Goal: Complete application form

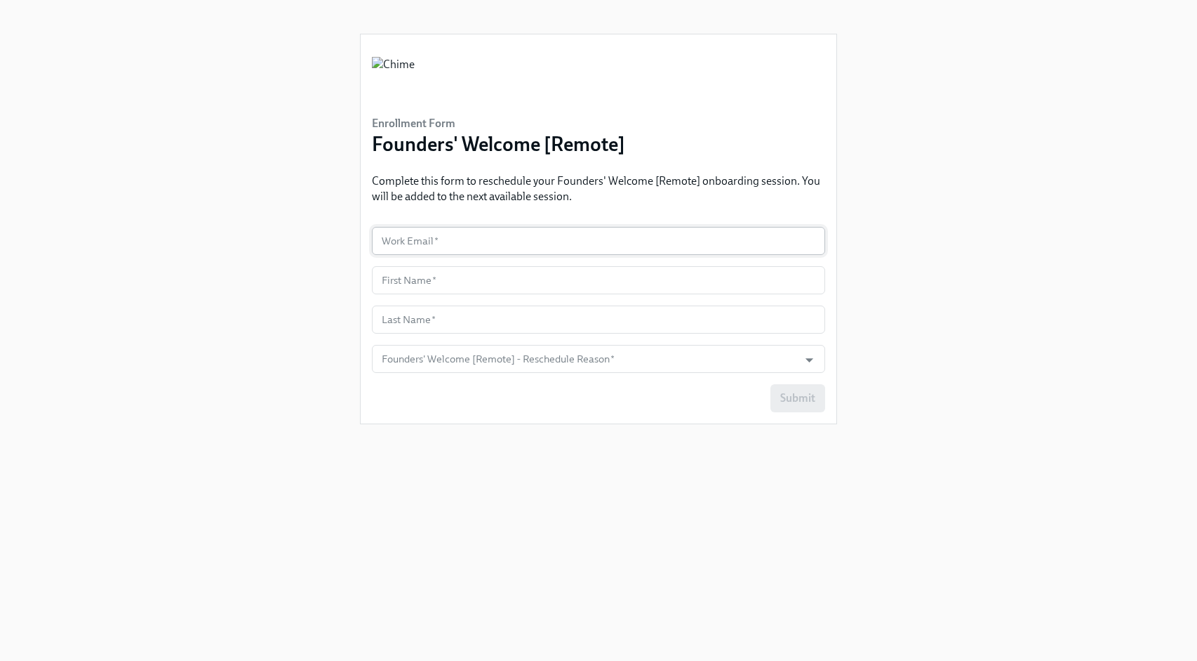
click at [564, 240] on input "text" at bounding box center [598, 241] width 453 height 28
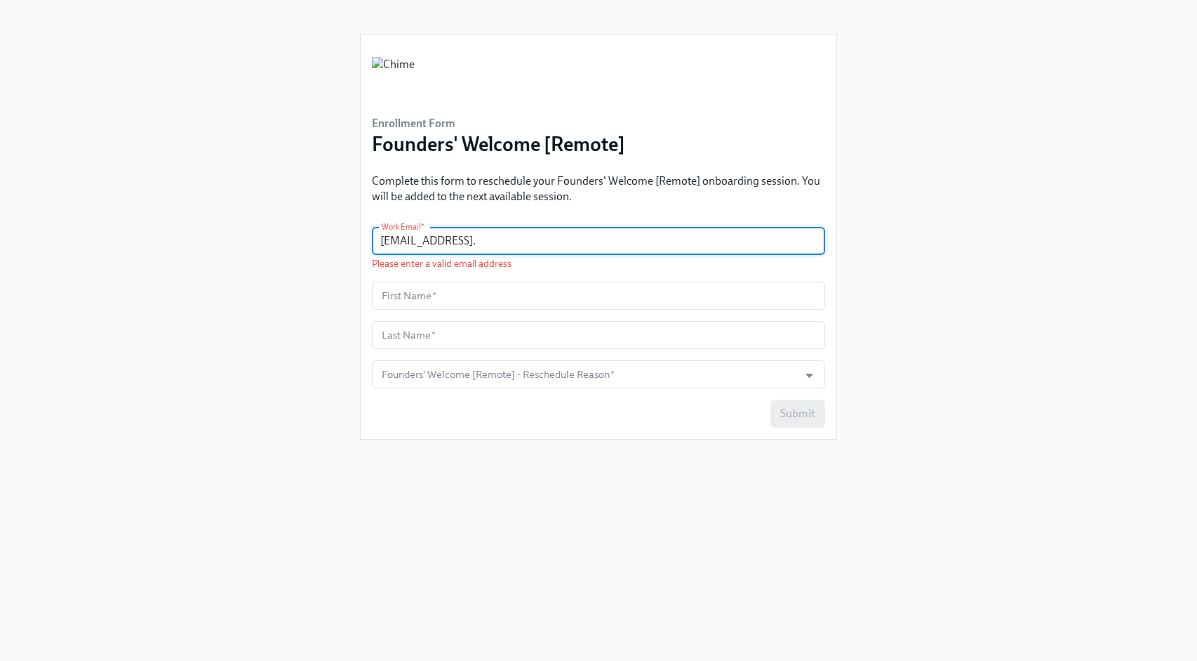
click at [442, 236] on input "[EMAIL_ADDRESS]." at bounding box center [598, 241] width 453 height 28
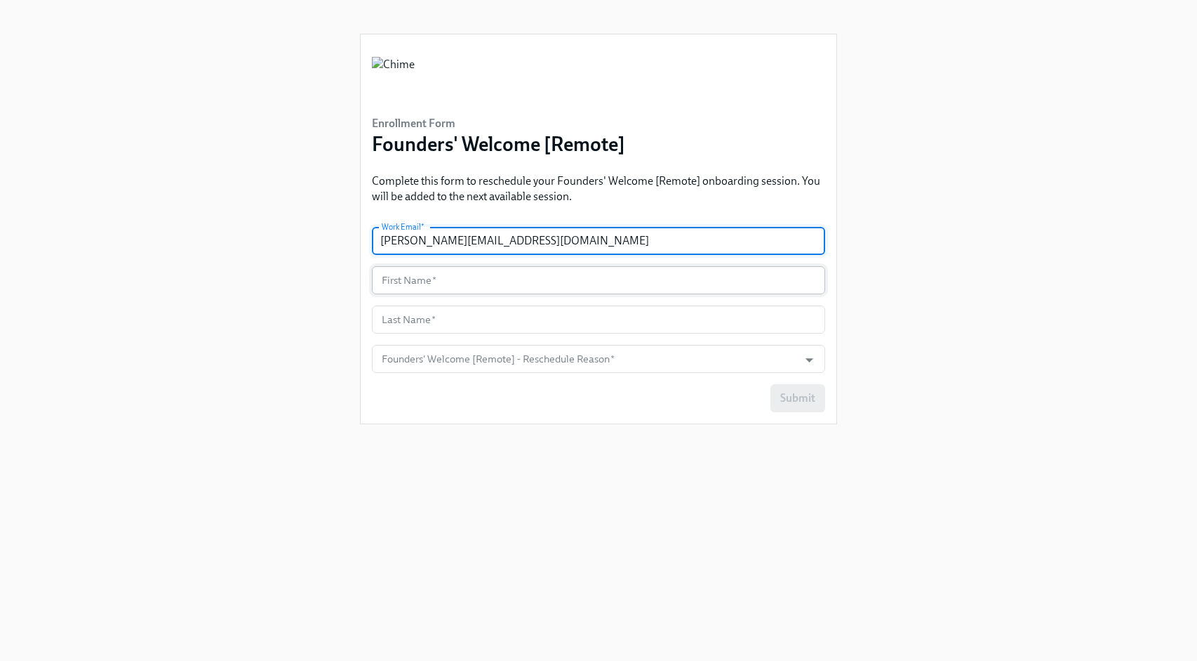
type input "[PERSON_NAME][EMAIL_ADDRESS][DOMAIN_NAME]"
click at [477, 281] on input "text" at bounding box center [598, 280] width 453 height 28
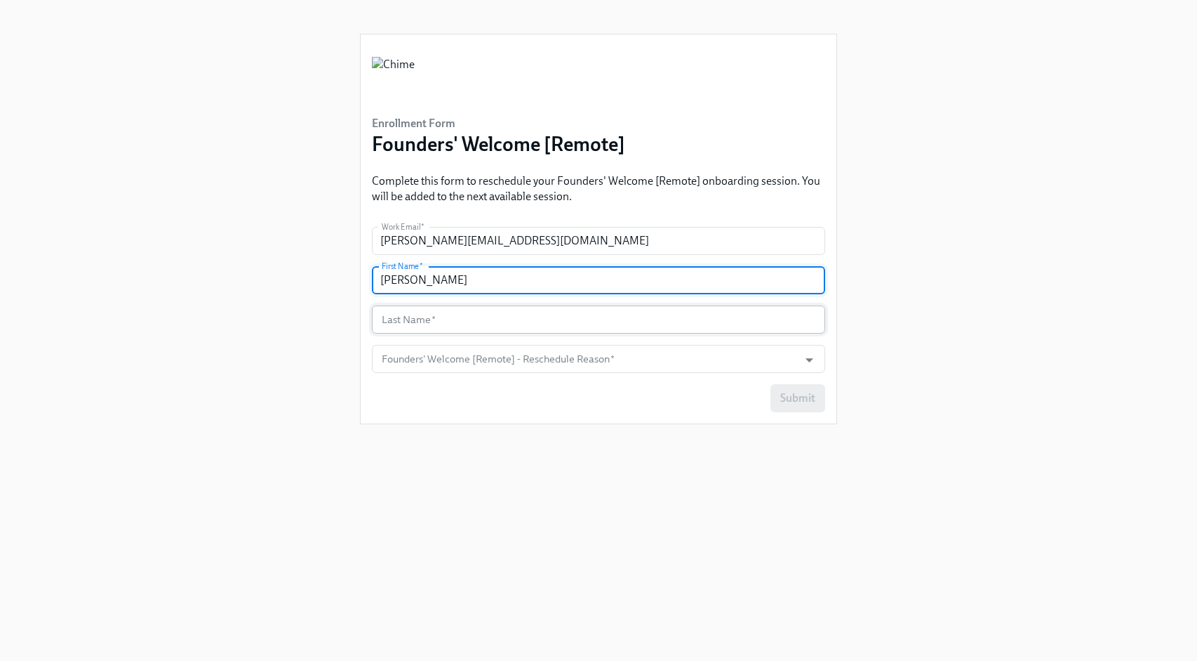
type input "[PERSON_NAME]"
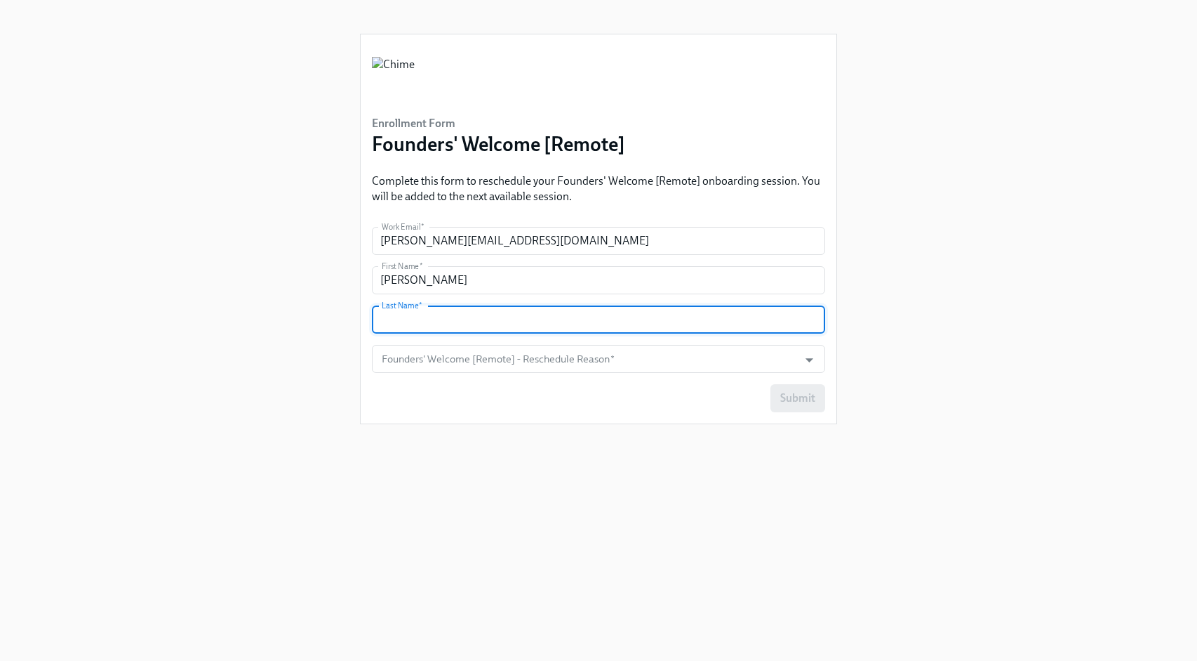
click at [456, 321] on input "text" at bounding box center [598, 319] width 453 height 28
type input "El-Zayaty"
click at [458, 360] on input "Founders' Welcome [Remote] - Reschedule Reason   *" at bounding box center [585, 359] width 413 height 28
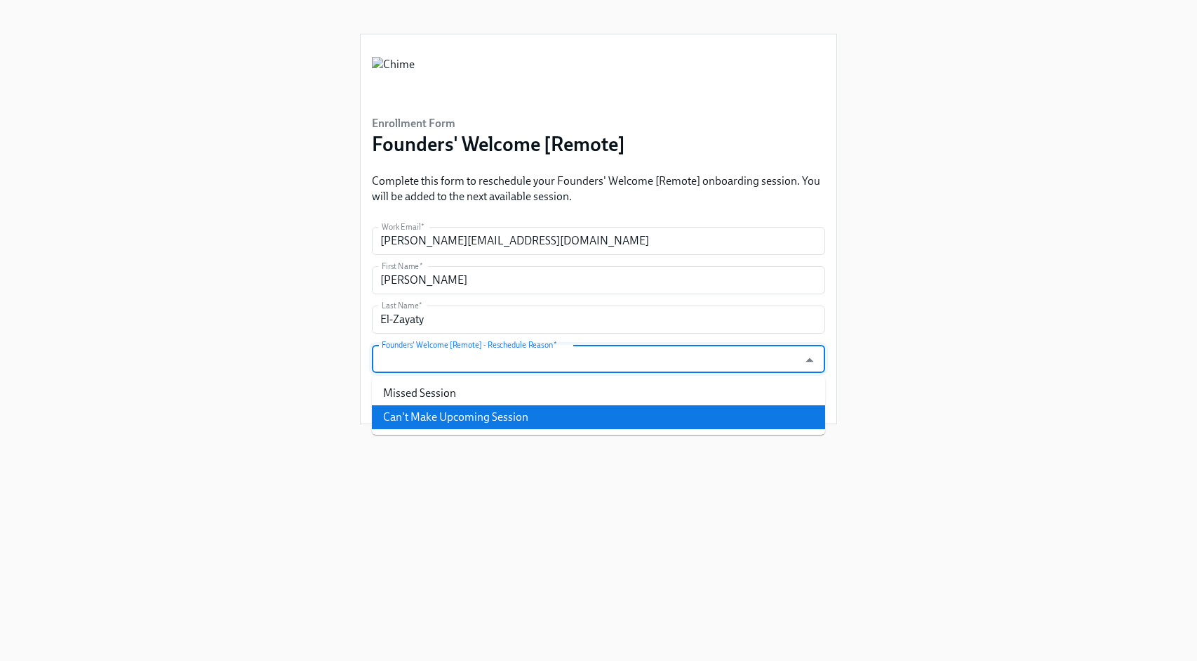
click at [552, 413] on li "Can't Make Upcoming Session" at bounding box center [598, 417] width 453 height 24
type input "Can't Make Upcoming Session"
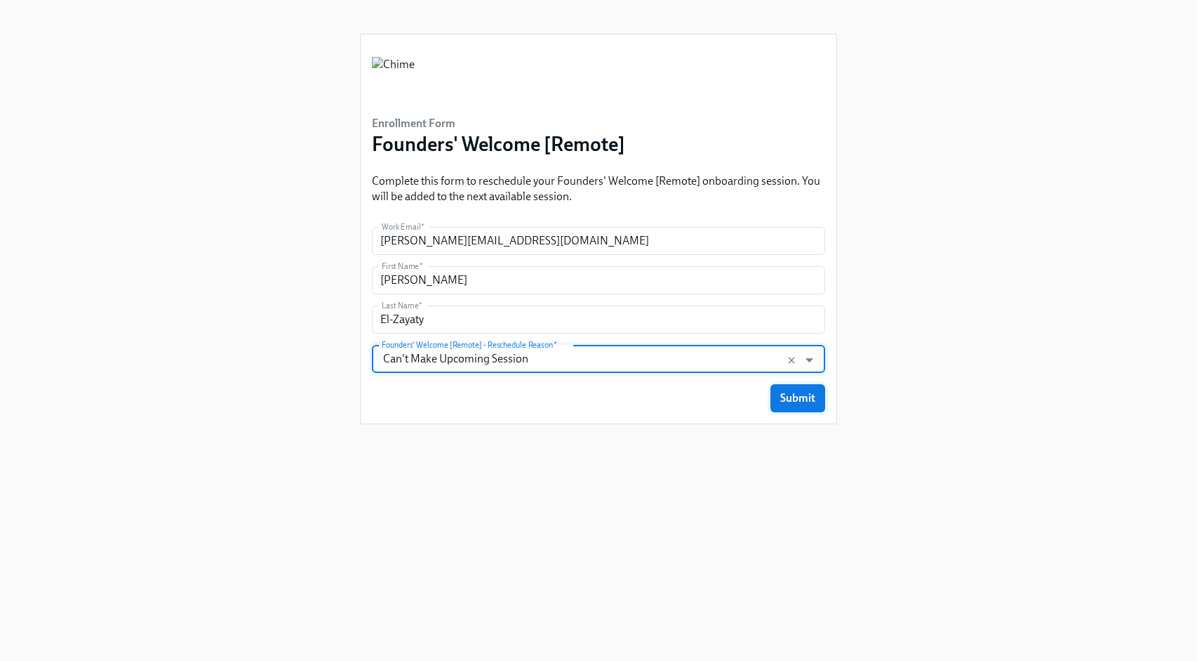
click at [786, 395] on span "Submit" at bounding box center [798, 398] width 35 height 14
